Goal: Information Seeking & Learning: Learn about a topic

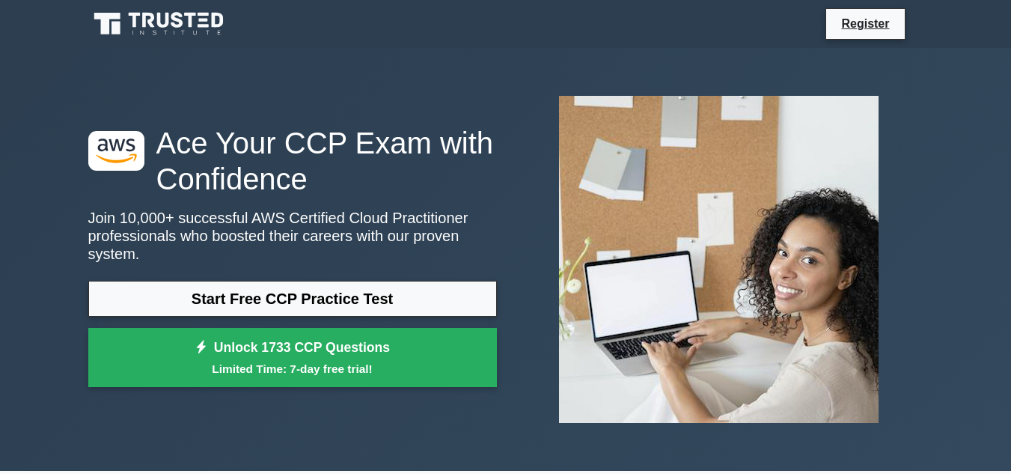
click at [264, 293] on link "Start Free CCP Practice Test" at bounding box center [292, 299] width 409 height 36
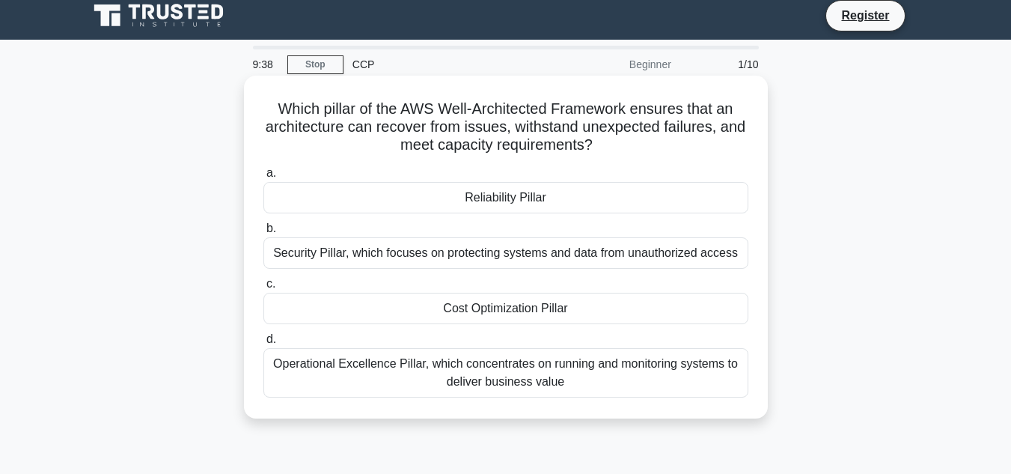
scroll to position [10, 0]
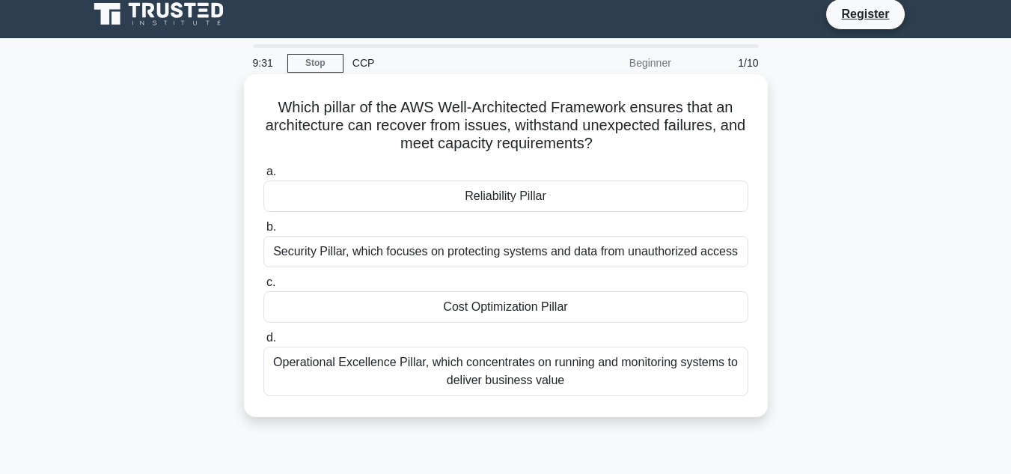
drag, startPoint x: 275, startPoint y: 107, endPoint x: 634, endPoint y: 151, distance: 362.1
click at [634, 151] on h5 "Which pillar of the AWS Well-Architected Framework ensures that an architecture…" at bounding box center [506, 125] width 488 height 55
copy h5 "Which pillar of the AWS Well-Architected Framework ensures that an architecture…"
click at [538, 183] on div "Reliability Pillar" at bounding box center [506, 195] width 485 height 31
click at [264, 177] on input "a. Reliability Pillar" at bounding box center [264, 172] width 0 height 10
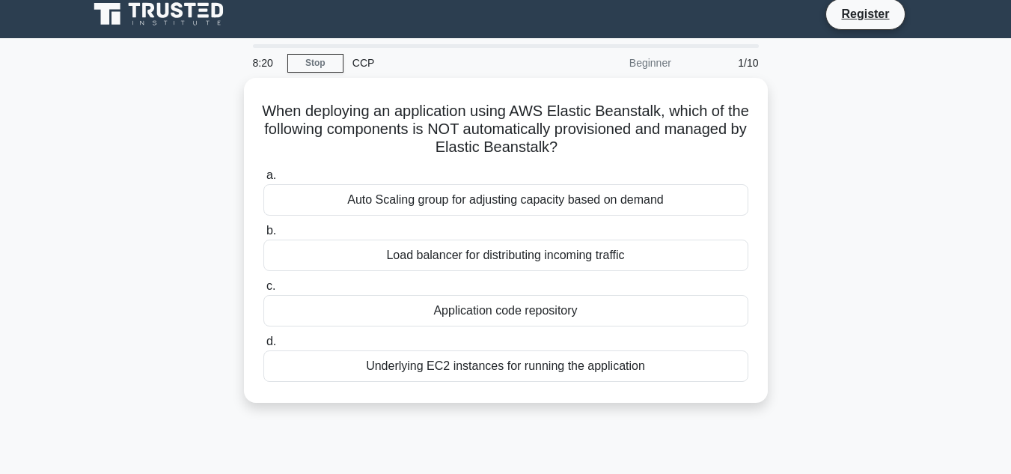
scroll to position [0, 0]
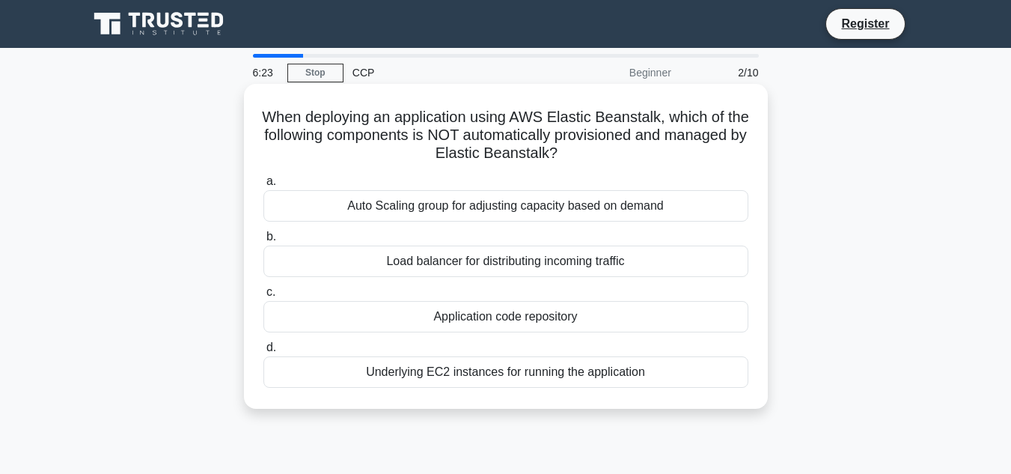
click at [466, 202] on div "Auto Scaling group for adjusting capacity based on demand" at bounding box center [506, 205] width 485 height 31
click at [264, 186] on input "a. Auto Scaling group for adjusting capacity based on demand" at bounding box center [264, 182] width 0 height 10
